Goal: Information Seeking & Learning: Check status

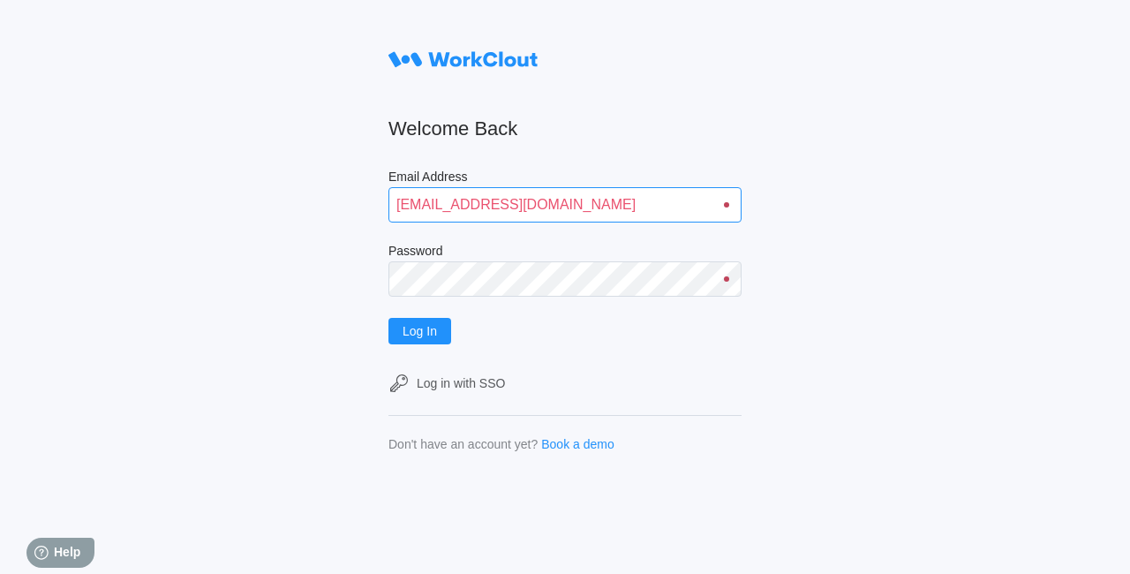
type input "quadristi@simcona.com"
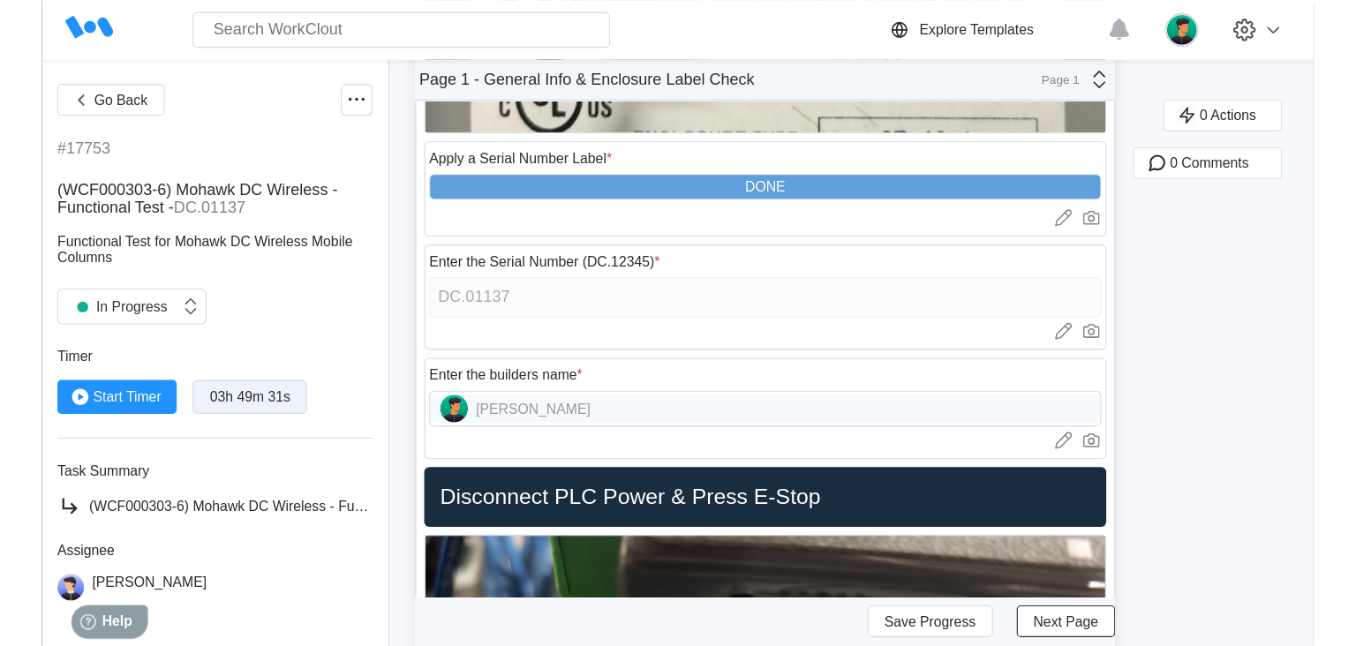
scroll to position [2958, 0]
